Goal: Information Seeking & Learning: Understand process/instructions

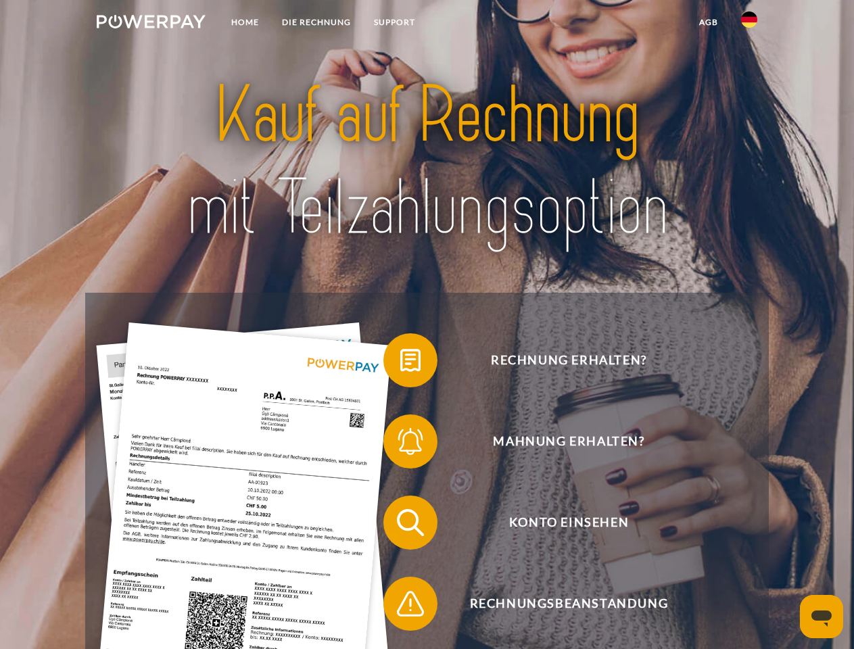
click at [151, 24] on img at bounding box center [151, 22] width 109 height 14
click at [749, 24] on img at bounding box center [749, 19] width 16 height 16
click at [708, 22] on link "agb" at bounding box center [709, 22] width 42 height 24
click at [400, 363] on span at bounding box center [390, 361] width 68 height 68
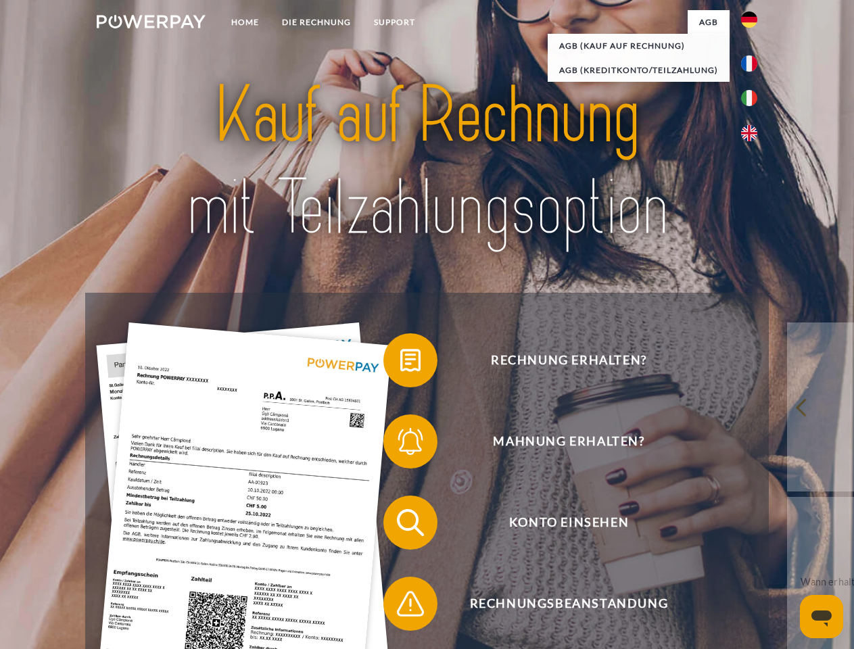
click at [400, 444] on span at bounding box center [390, 442] width 68 height 68
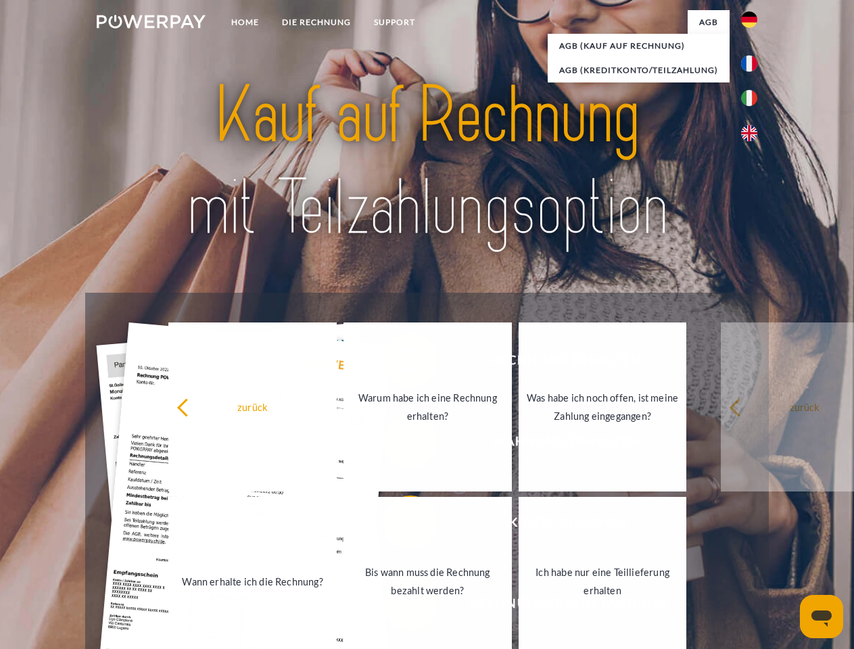
click at [400, 526] on link "Bis wann muss die Rechnung bezahlt werden?" at bounding box center [428, 581] width 168 height 169
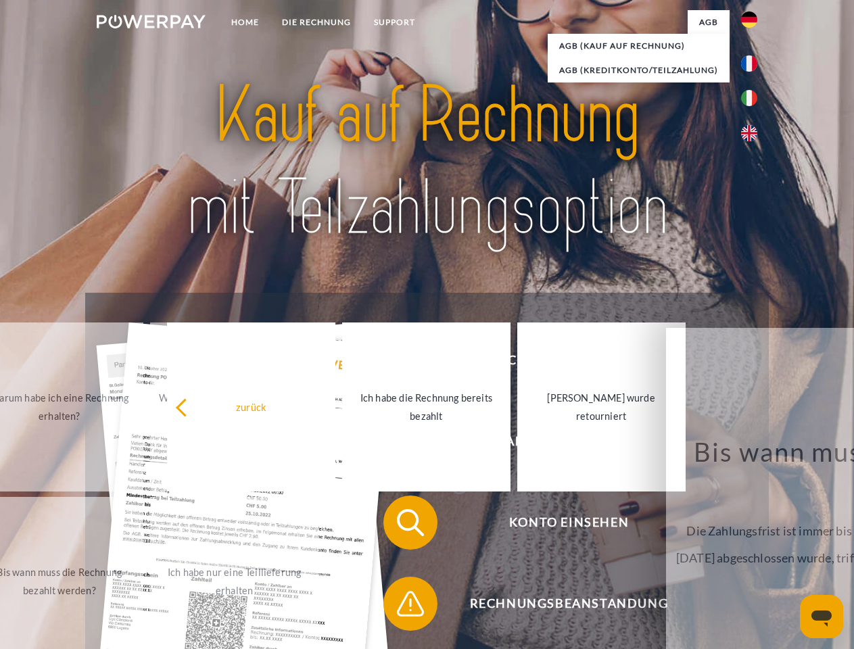
click at [400, 607] on span at bounding box center [390, 604] width 68 height 68
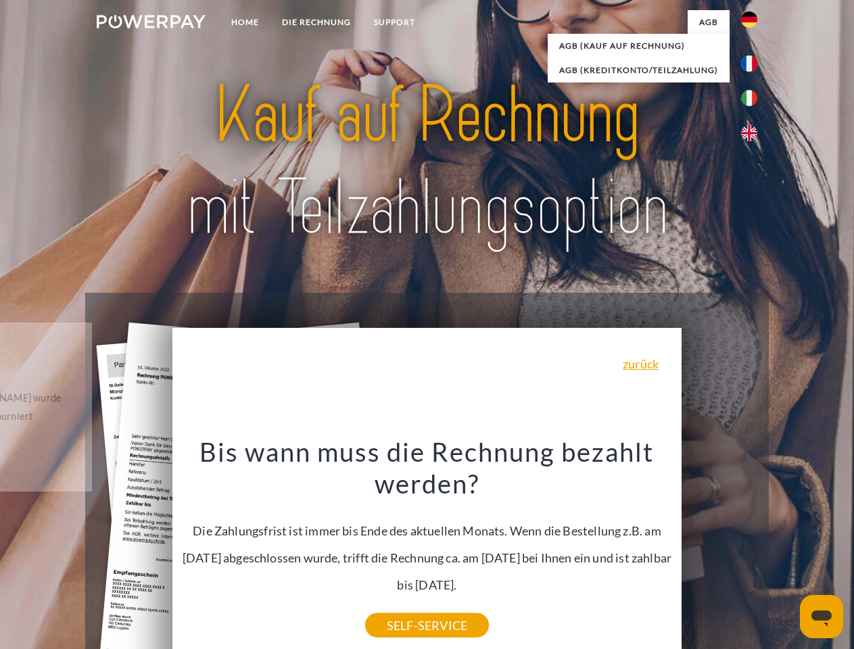
click at [822, 617] on icon "Messaging-Fenster öffnen" at bounding box center [822, 619] width 20 height 16
